Goal: Task Accomplishment & Management: Use online tool/utility

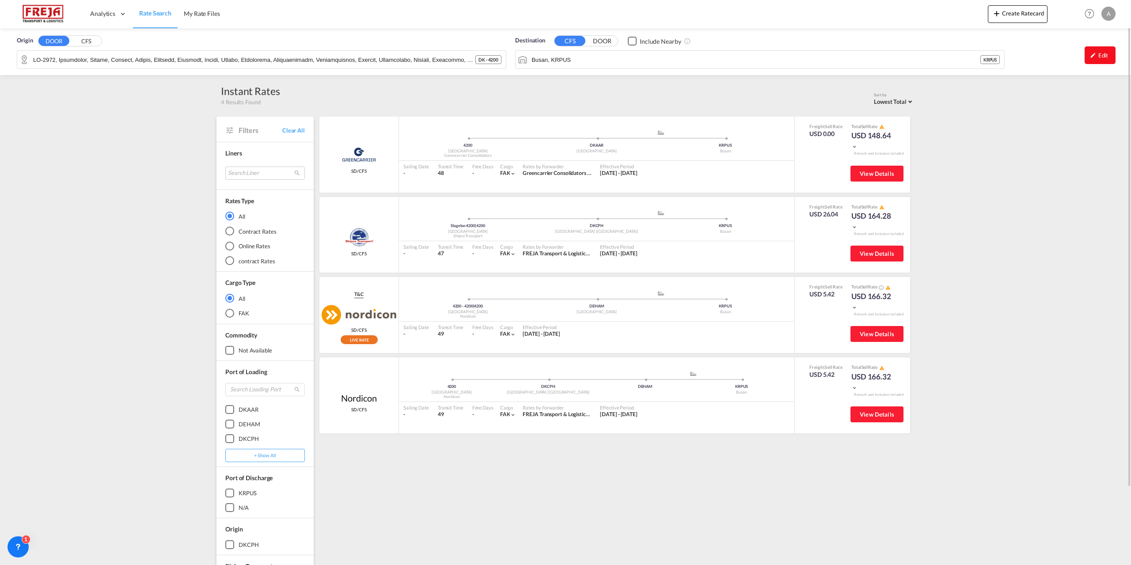
click at [1108, 58] on div "Edit" at bounding box center [1099, 55] width 31 height 18
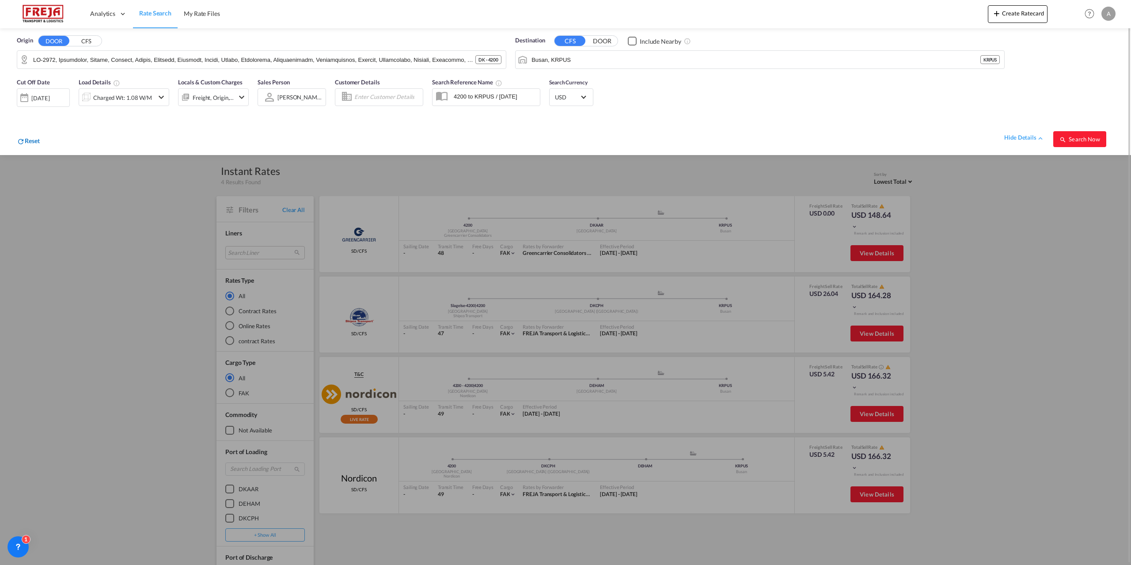
click at [28, 141] on span "Reset" at bounding box center [32, 141] width 15 height 8
click at [60, 65] on body "Analytics Reports Dashboard Rate Search My Rate Files Analytics" at bounding box center [565, 282] width 1131 height 565
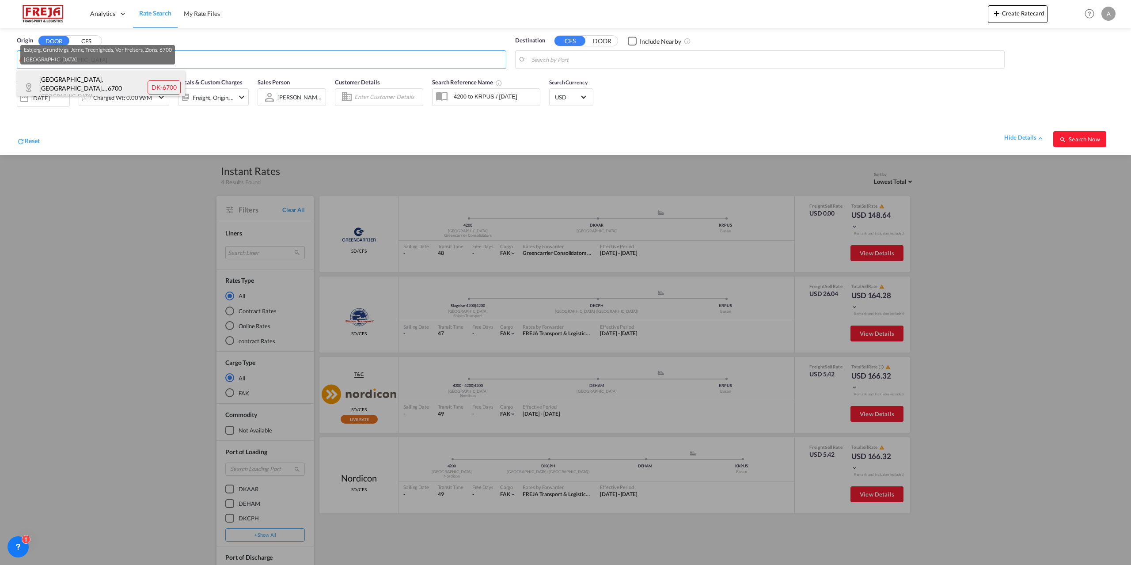
click at [68, 82] on div "[GEOGRAPHIC_DATA], [GEOGRAPHIC_DATA]... , 6700 [GEOGRAPHIC_DATA] DK-6700" at bounding box center [101, 88] width 168 height 34
type input "DK-6700, [GEOGRAPHIC_DATA], Grundtvigs, Jerne, Treenigheds, [GEOGRAPHIC_DATA], …"
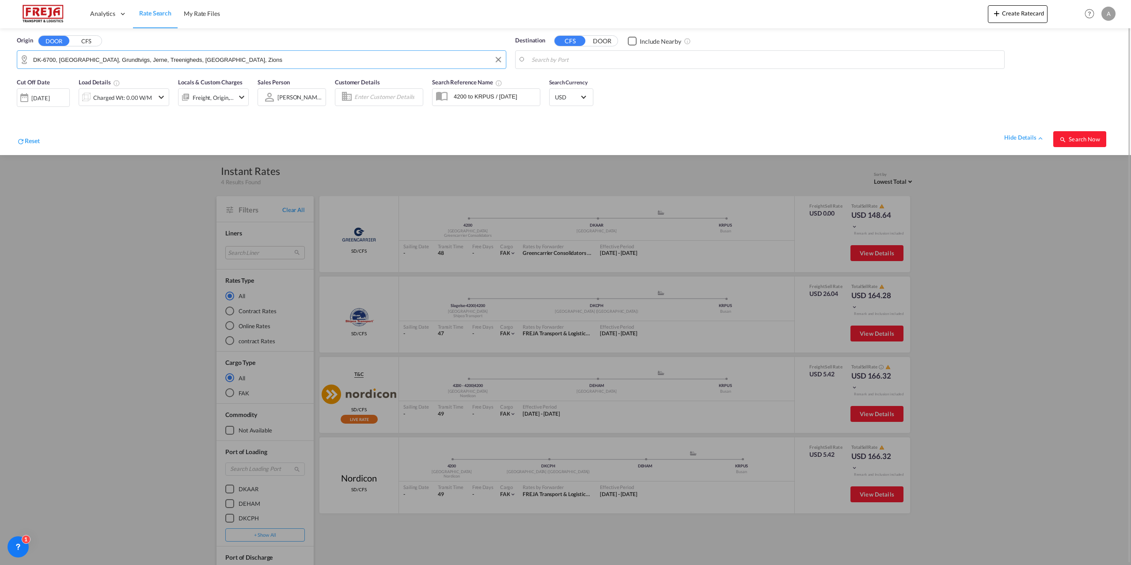
click at [589, 58] on body "Analytics Reports Dashboard Rate Search My Rate Files Analytics" at bounding box center [565, 282] width 1131 height 565
click at [591, 78] on div "[GEOGRAPHIC_DATA] [GEOGRAPHIC_DATA] [GEOGRAPHIC_DATA]" at bounding box center [600, 84] width 168 height 27
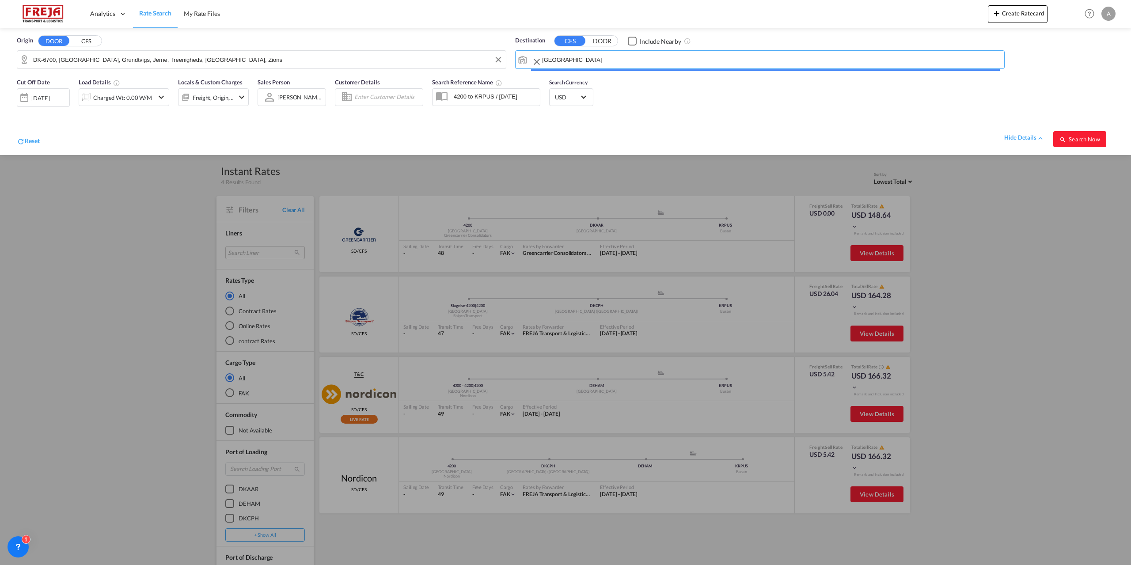
type input "[GEOGRAPHIC_DATA], MUPLU"
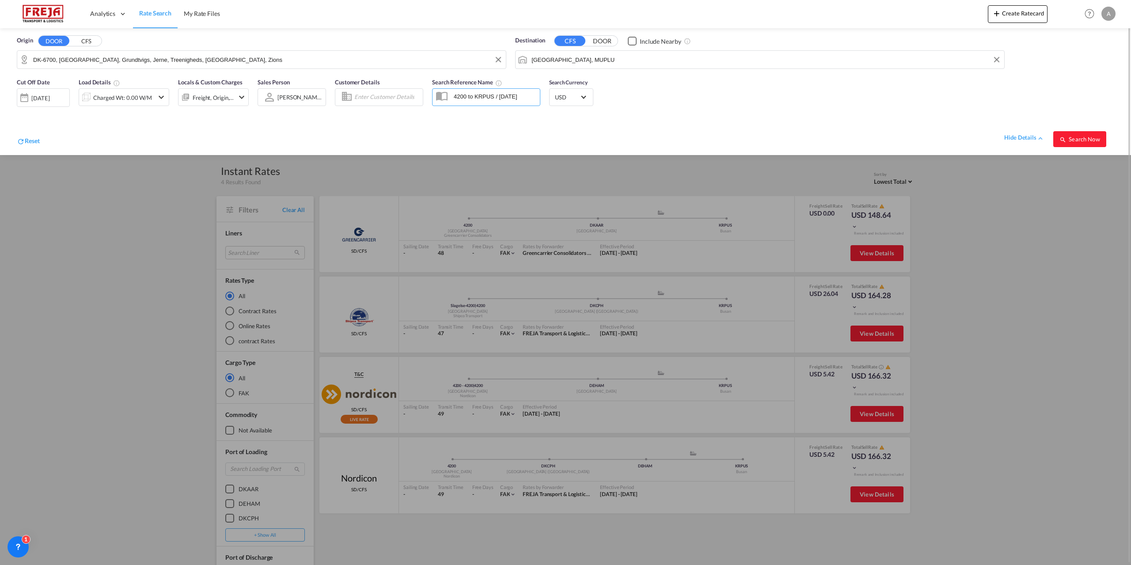
drag, startPoint x: 531, startPoint y: 98, endPoint x: 392, endPoint y: 92, distance: 139.3
click at [392, 92] on div "Cut Off Date [DATE] [DATE] Load Details Charged Wt: 0.00 W/M Locals & Custom Ch…" at bounding box center [565, 114] width 1113 height 82
click at [159, 95] on md-icon "icon-chevron-down" at bounding box center [161, 97] width 11 height 11
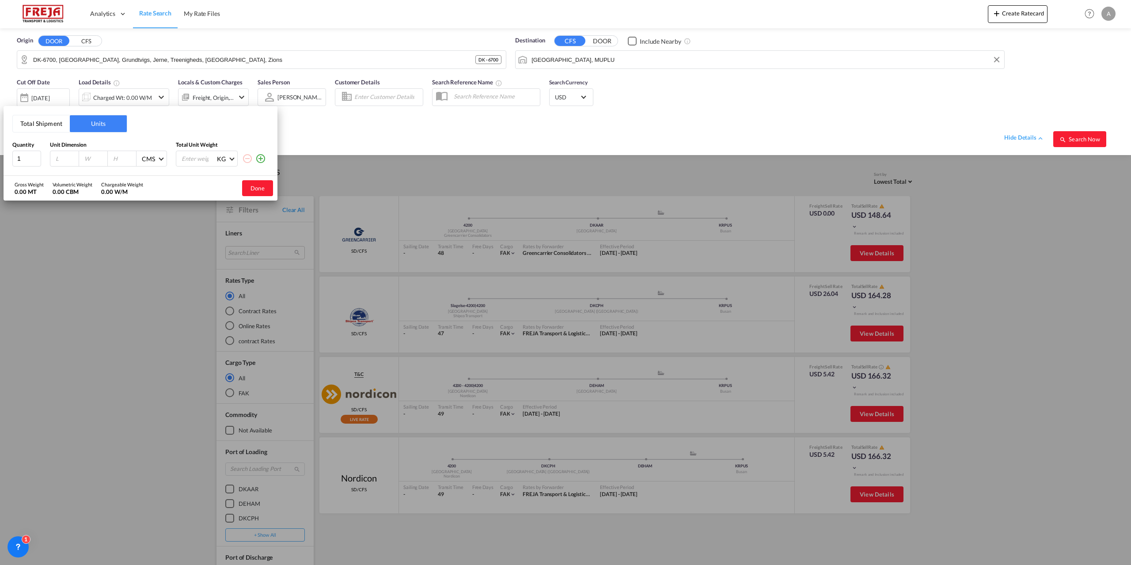
click at [262, 159] on md-icon "icon-plus-circle-outline" at bounding box center [260, 158] width 11 height 11
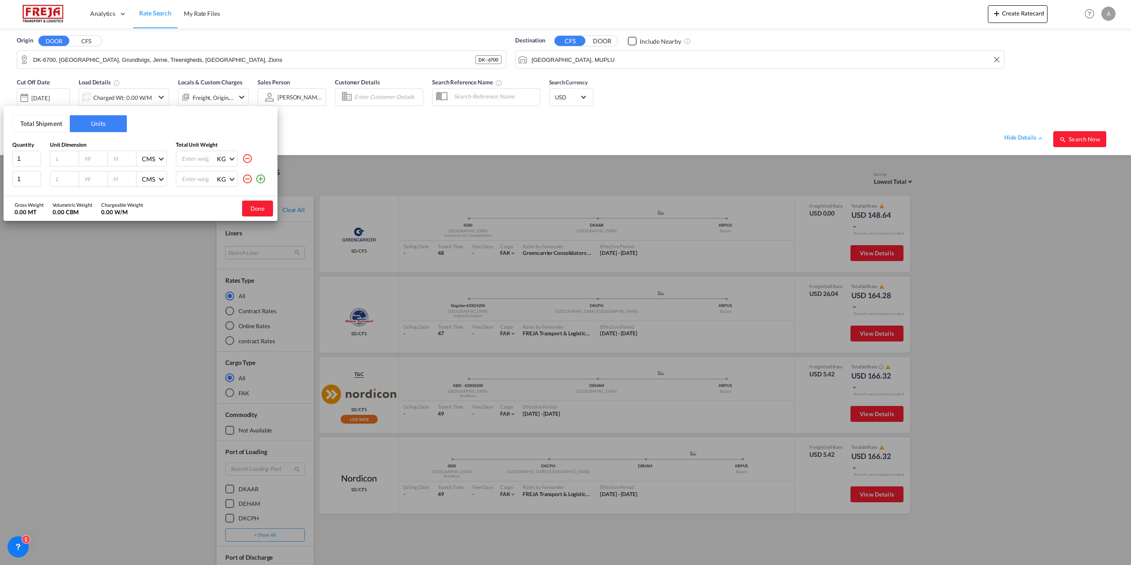
click at [53, 158] on div at bounding box center [64, 158] width 29 height 15
click at [57, 159] on input "number" at bounding box center [67, 159] width 24 height 8
type input "120"
type input "80"
type input "55"
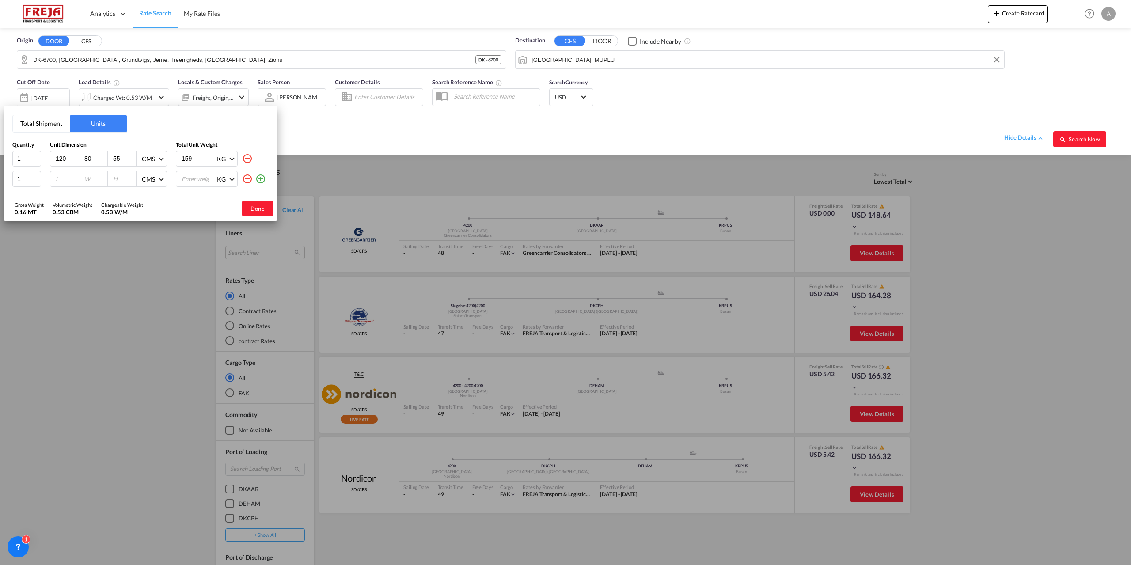
type input "159"
type input "283"
type input "80"
type input "60"
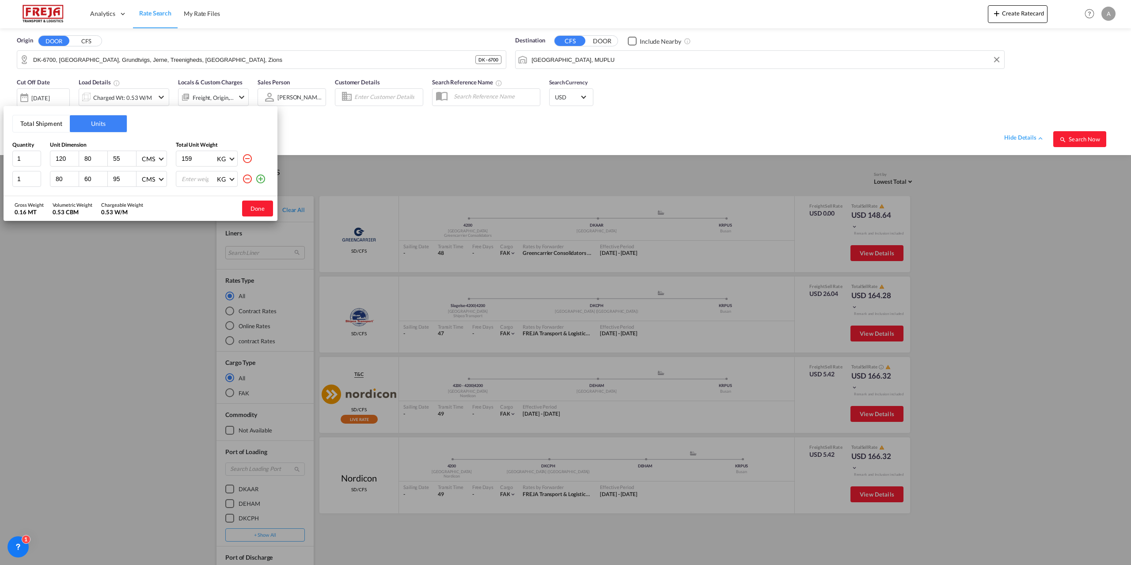
type input "95"
type input "283"
click at [260, 208] on button "Done" at bounding box center [257, 209] width 31 height 16
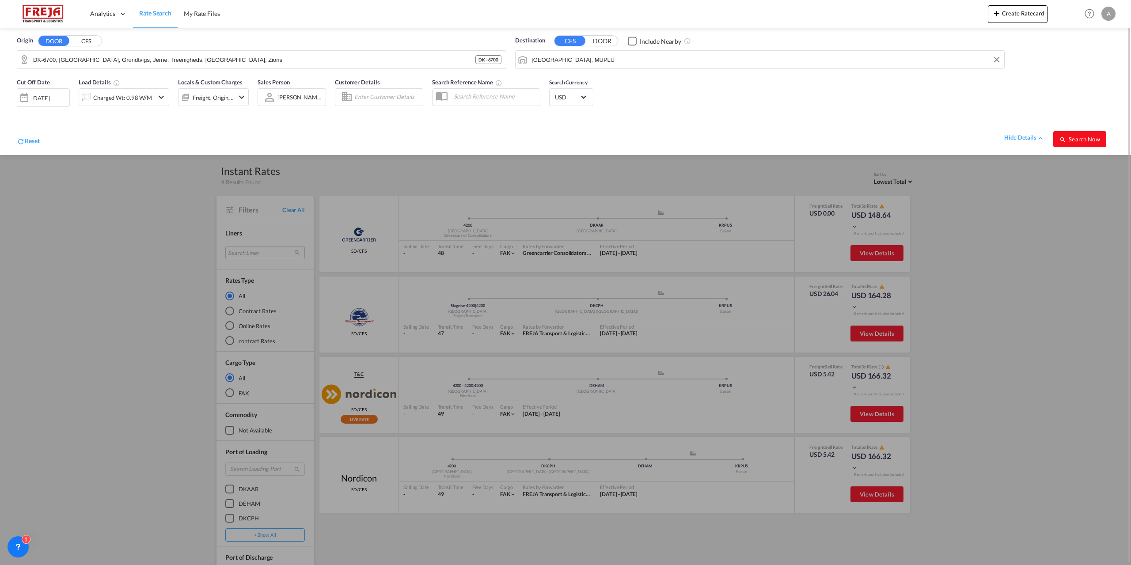
click at [1071, 139] on span "Search Now" at bounding box center [1079, 139] width 40 height 7
type input "6700 to MUPLU / [DATE]"
